Goal: Contribute content

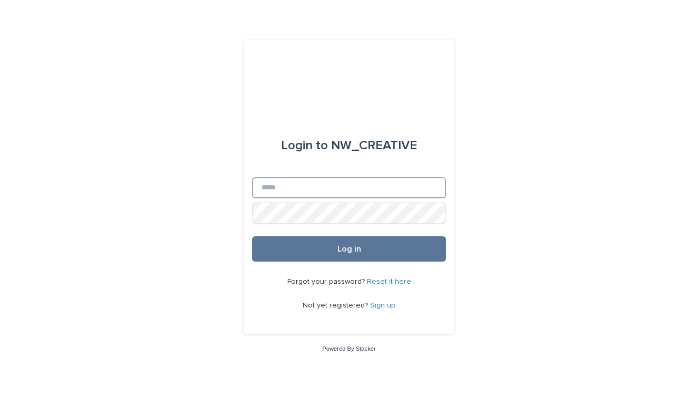
type input "**********"
click at [349, 249] on button "Log in" at bounding box center [349, 248] width 194 height 25
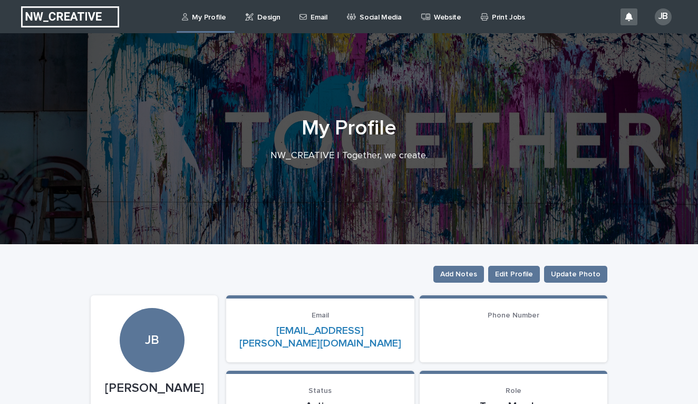
click at [319, 10] on p "Email" at bounding box center [319, 11] width 16 height 22
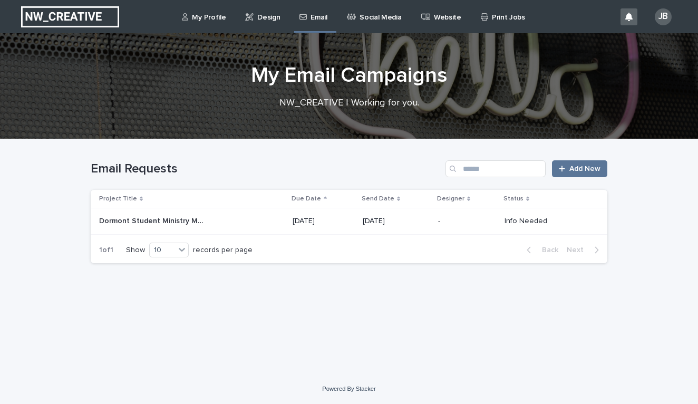
click at [383, 212] on div "[DATE]" at bounding box center [396, 220] width 67 height 17
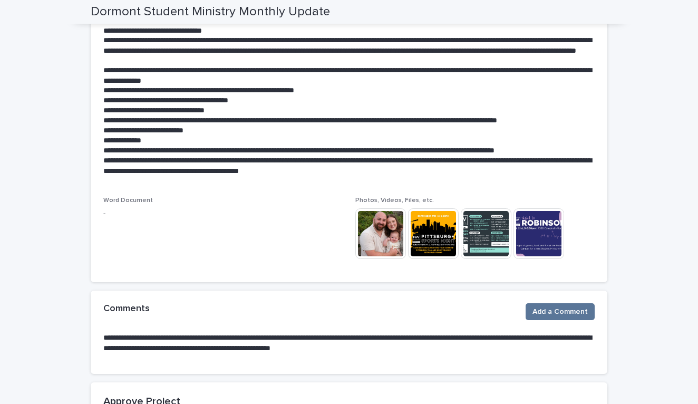
scroll to position [278, 0]
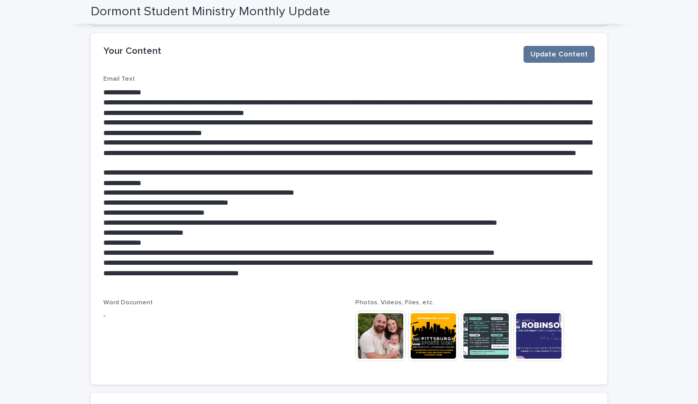
click at [595, 44] on div "Your Content Update Content" at bounding box center [349, 54] width 517 height 42
click at [578, 57] on span "Update Content" at bounding box center [558, 54] width 57 height 11
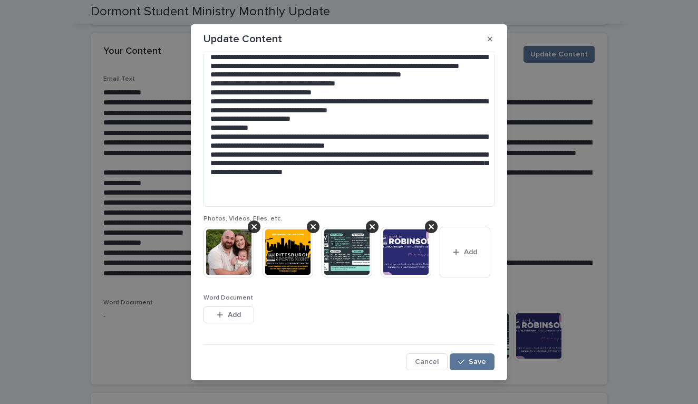
scroll to position [146, 0]
click at [301, 260] on img at bounding box center [288, 252] width 51 height 51
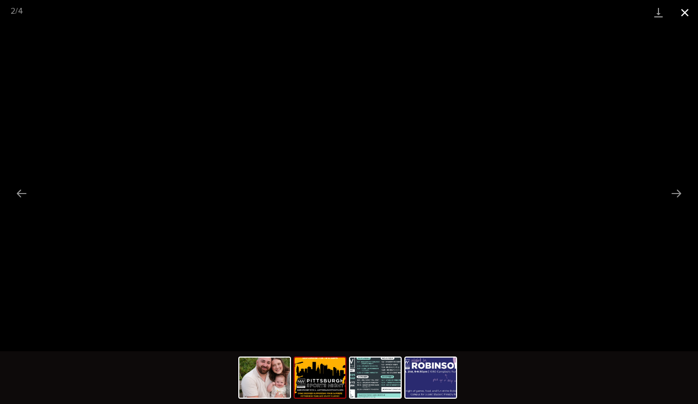
click at [685, 18] on button "Close gallery" at bounding box center [685, 12] width 26 height 25
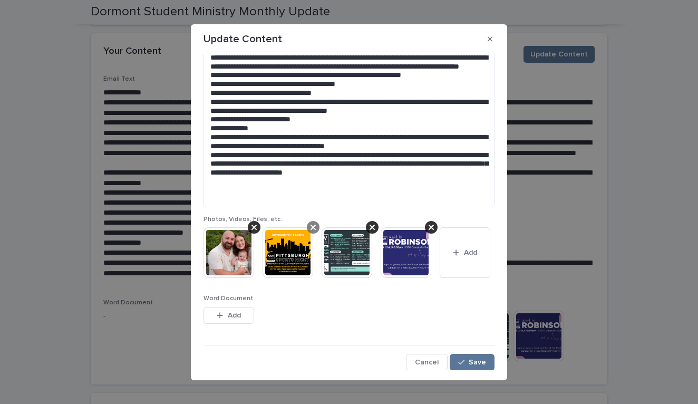
click at [316, 226] on div at bounding box center [313, 227] width 13 height 13
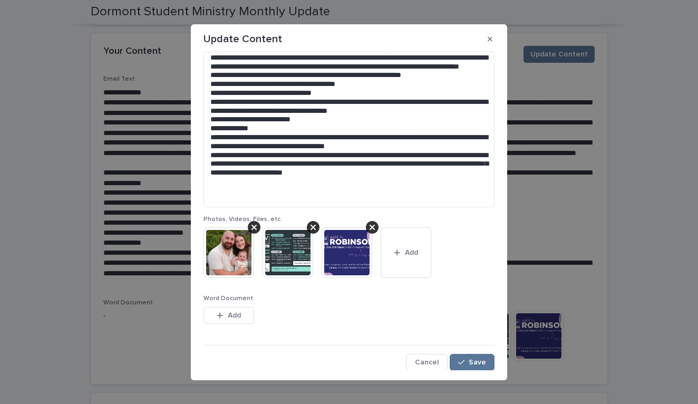
click at [316, 226] on div at bounding box center [313, 227] width 13 height 13
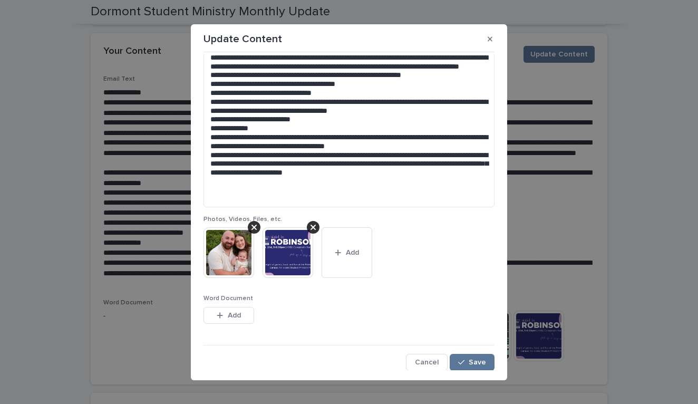
click at [316, 226] on div at bounding box center [313, 227] width 13 height 13
click at [276, 268] on button "Add" at bounding box center [288, 252] width 51 height 51
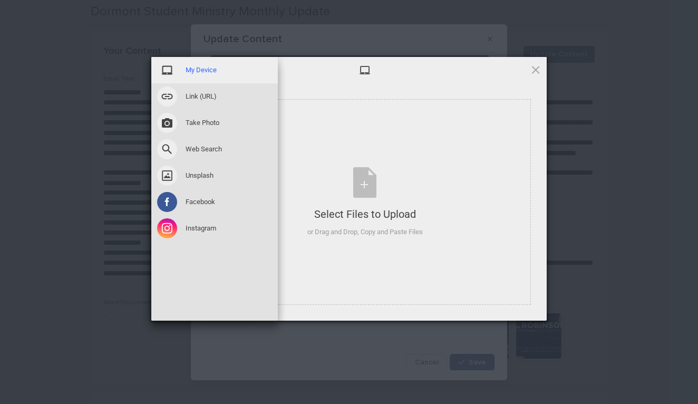
click at [203, 77] on div "My Device" at bounding box center [214, 70] width 127 height 26
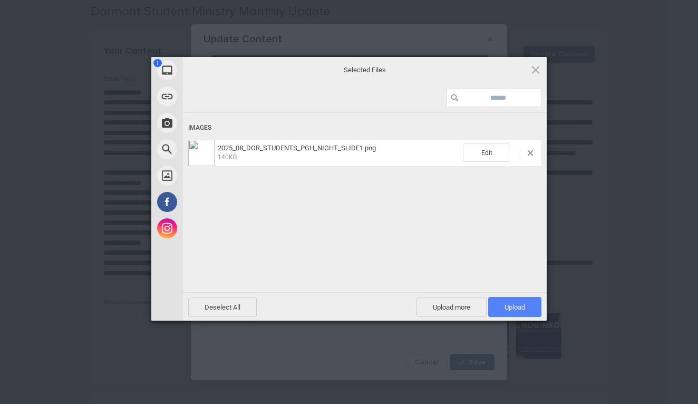
click at [511, 312] on span "Upload 1" at bounding box center [514, 307] width 53 height 20
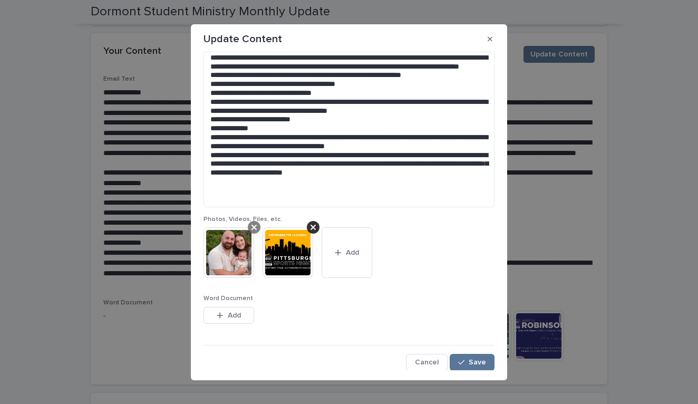
click at [256, 228] on icon at bounding box center [254, 227] width 5 height 8
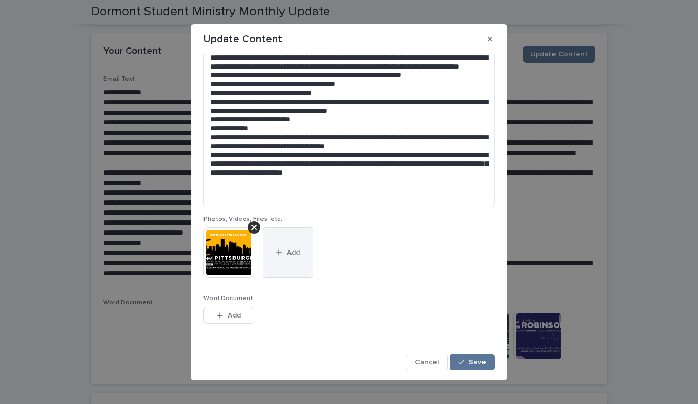
click at [310, 260] on button "Add" at bounding box center [288, 252] width 51 height 51
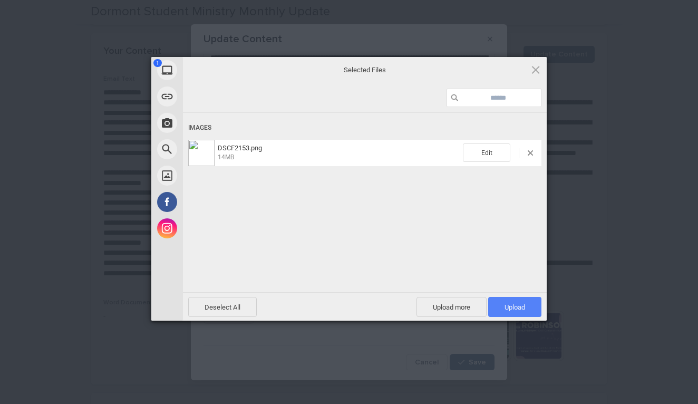
click at [529, 305] on span "Upload 1" at bounding box center [514, 307] width 53 height 20
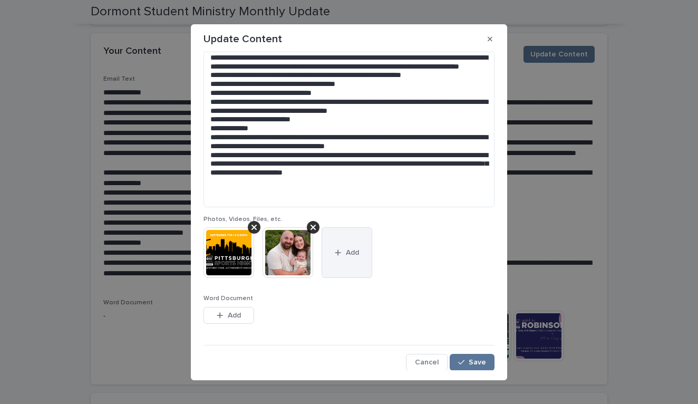
click at [350, 262] on button "Add" at bounding box center [347, 252] width 51 height 51
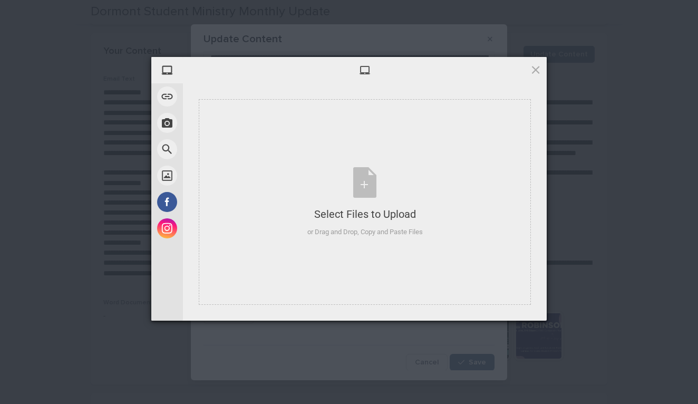
click at [693, 13] on div "My Device Link (URL) Take Photo Web Search Unsplash Facebook Instagram Select F…" at bounding box center [349, 202] width 698 height 404
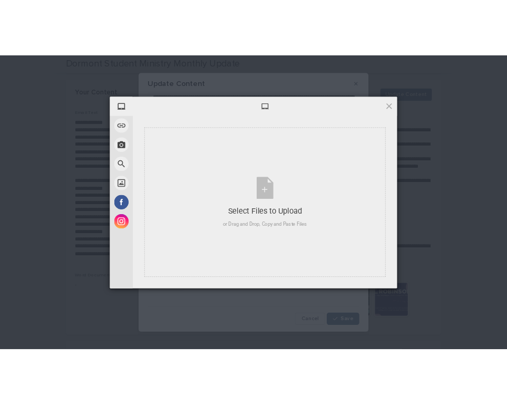
scroll to position [121, 0]
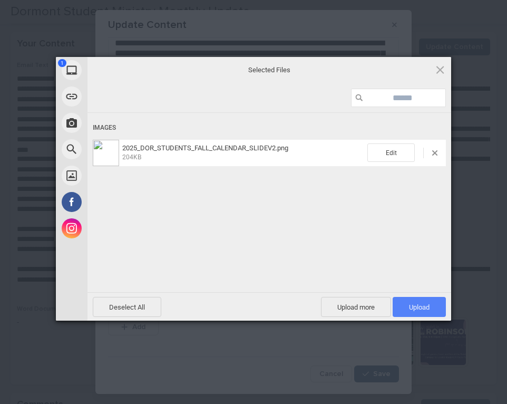
click at [441, 307] on span "Upload 1" at bounding box center [419, 307] width 53 height 20
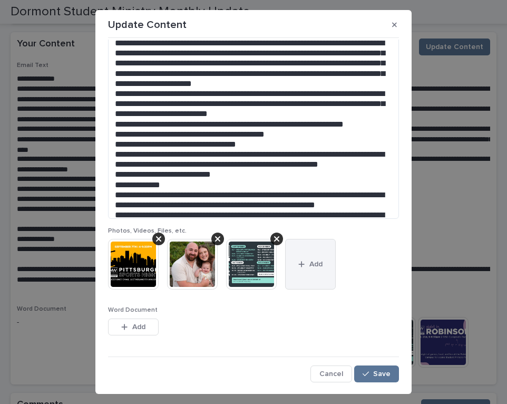
click at [312, 281] on button "Add" at bounding box center [310, 264] width 51 height 51
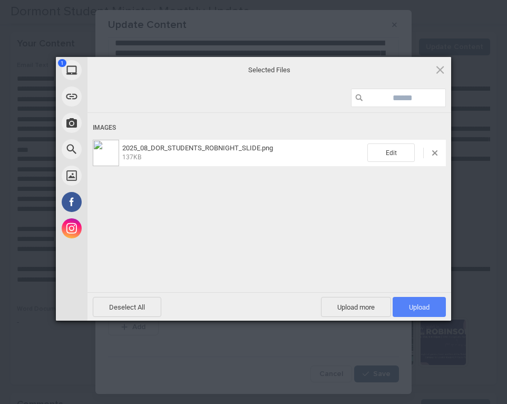
click at [421, 302] on span "Upload 1" at bounding box center [419, 307] width 53 height 20
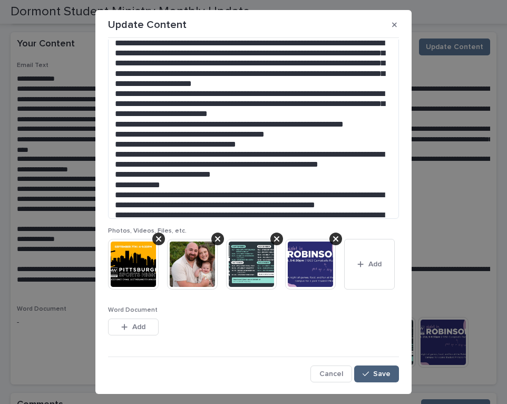
click at [383, 374] on span "Save" at bounding box center [381, 373] width 17 height 7
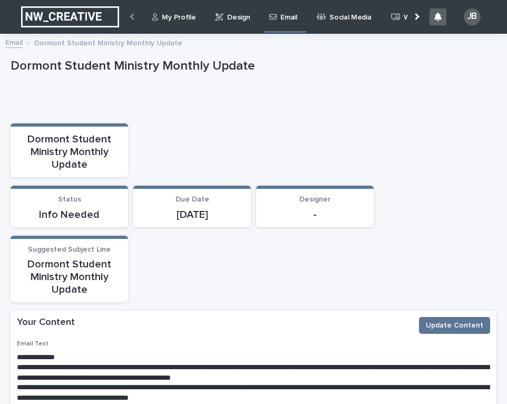
scroll to position [0, 0]
click at [439, 317] on button "Update Content" at bounding box center [454, 325] width 71 height 17
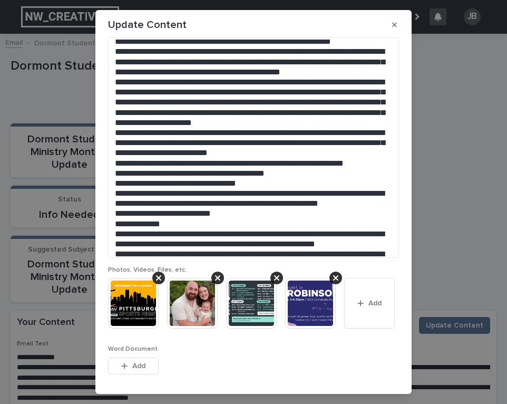
scroll to position [98, 0]
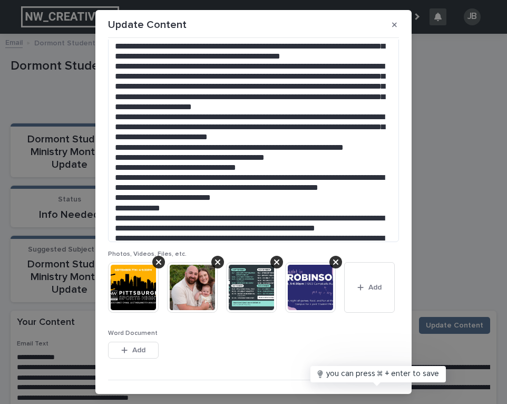
click at [200, 303] on img at bounding box center [192, 287] width 51 height 51
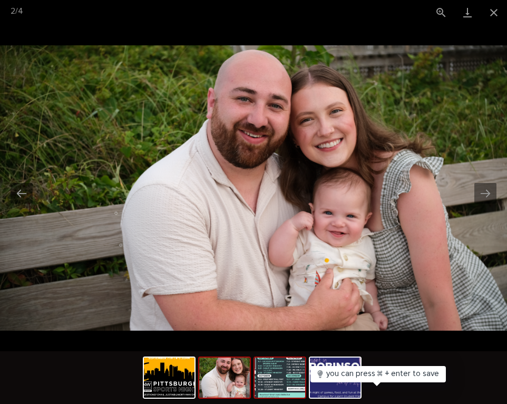
click at [267, 370] on img at bounding box center [280, 377] width 51 height 40
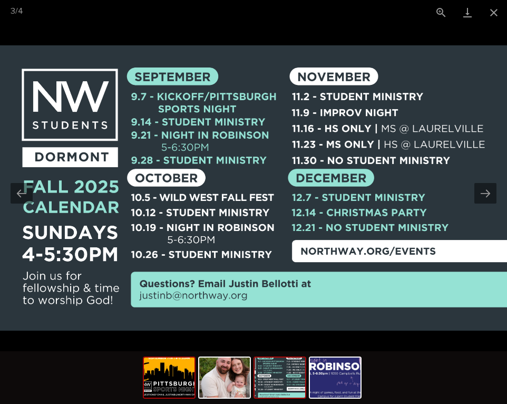
click at [189, 380] on img at bounding box center [169, 377] width 51 height 40
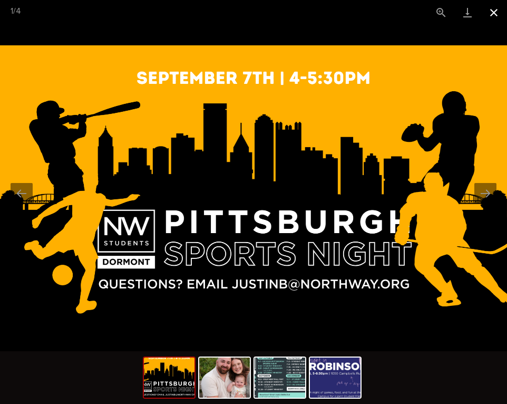
click at [495, 7] on button "Close gallery" at bounding box center [494, 12] width 26 height 25
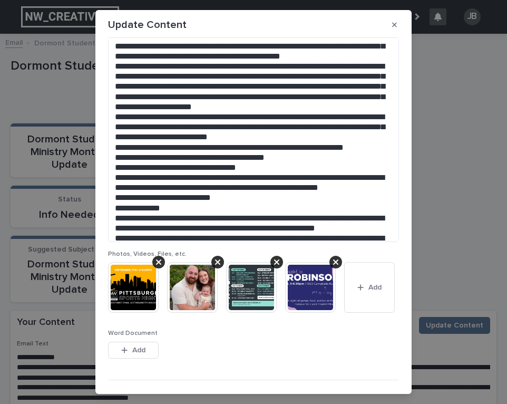
click at [304, 297] on img at bounding box center [310, 287] width 51 height 51
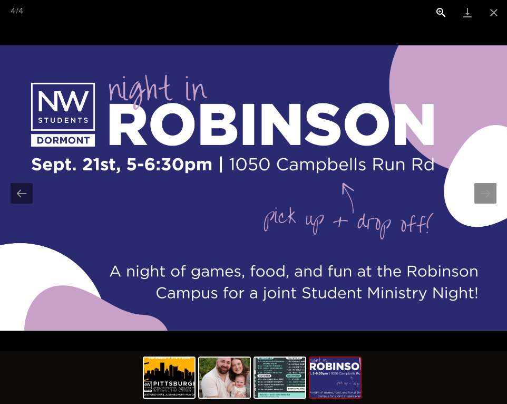
click at [438, 13] on button "View actual size" at bounding box center [441, 12] width 26 height 25
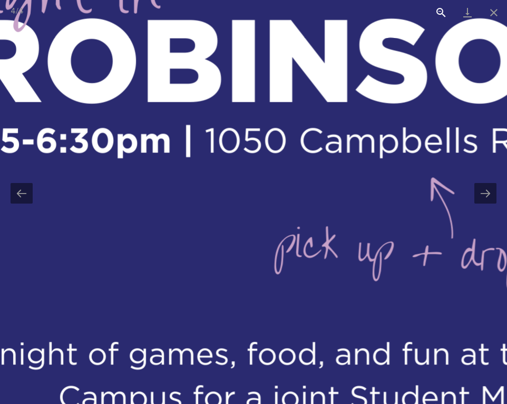
click at [438, 13] on button "View actual size" at bounding box center [441, 12] width 26 height 25
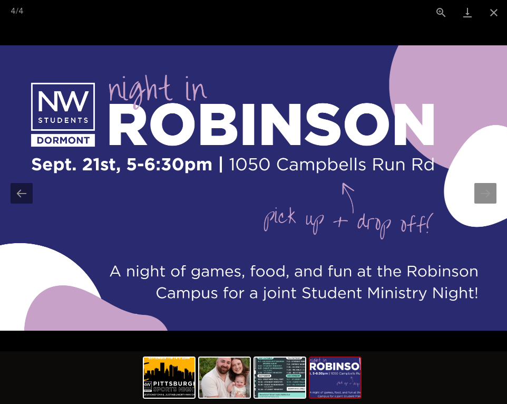
click at [375, 270] on img at bounding box center [253, 187] width 507 height 285
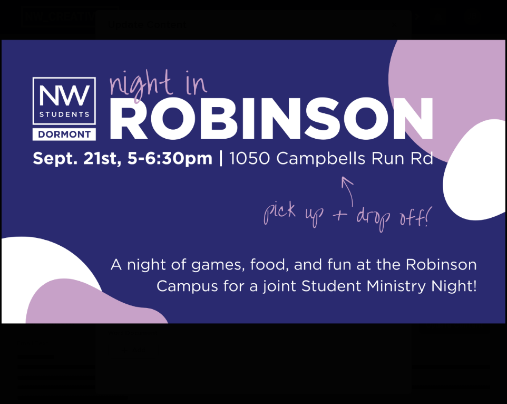
scroll to position [0, 0]
click at [326, 264] on img at bounding box center [254, 182] width 504 height 284
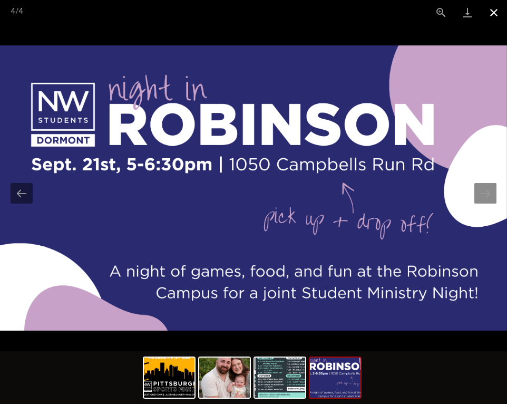
click at [494, 21] on button "Close gallery" at bounding box center [494, 12] width 26 height 25
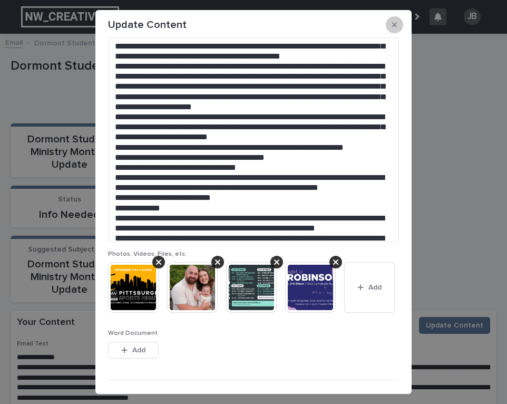
click at [396, 28] on icon "button" at bounding box center [394, 24] width 5 height 7
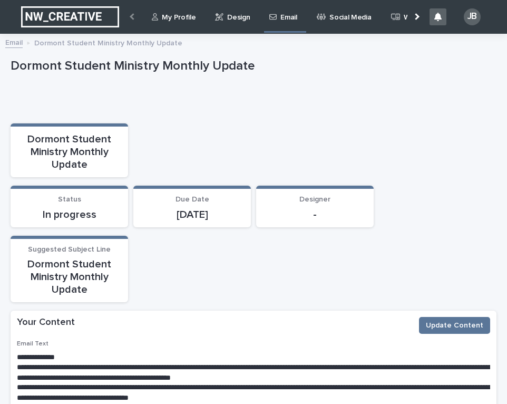
scroll to position [-1, 0]
